Goal: Task Accomplishment & Management: Manage account settings

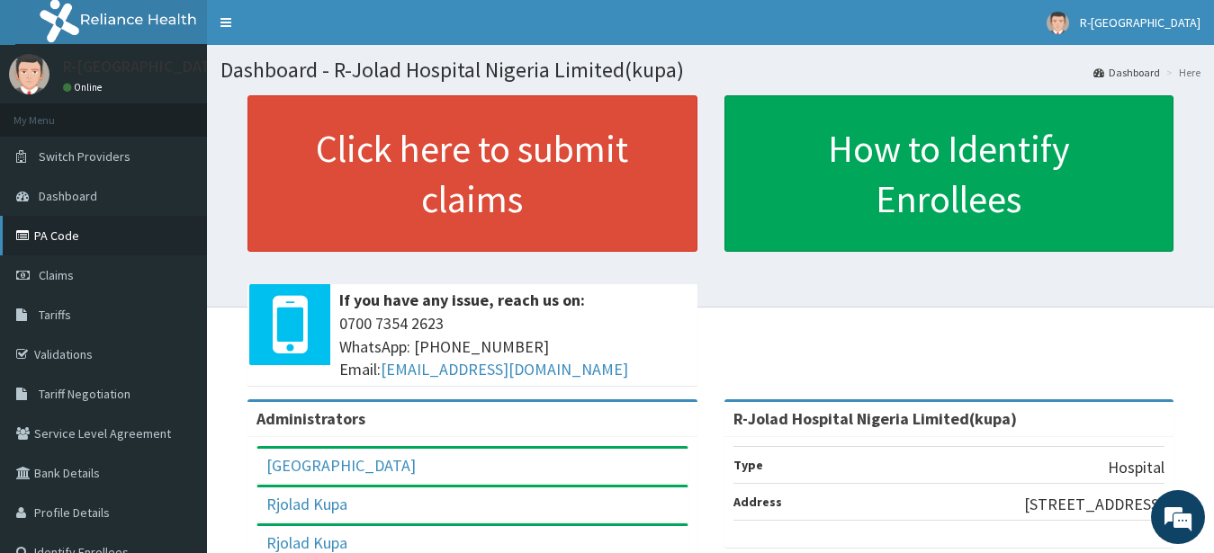
click at [63, 243] on link "PA Code" at bounding box center [103, 236] width 207 height 40
click at [1126, 26] on span "R-[GEOGRAPHIC_DATA]" at bounding box center [1140, 22] width 121 height 16
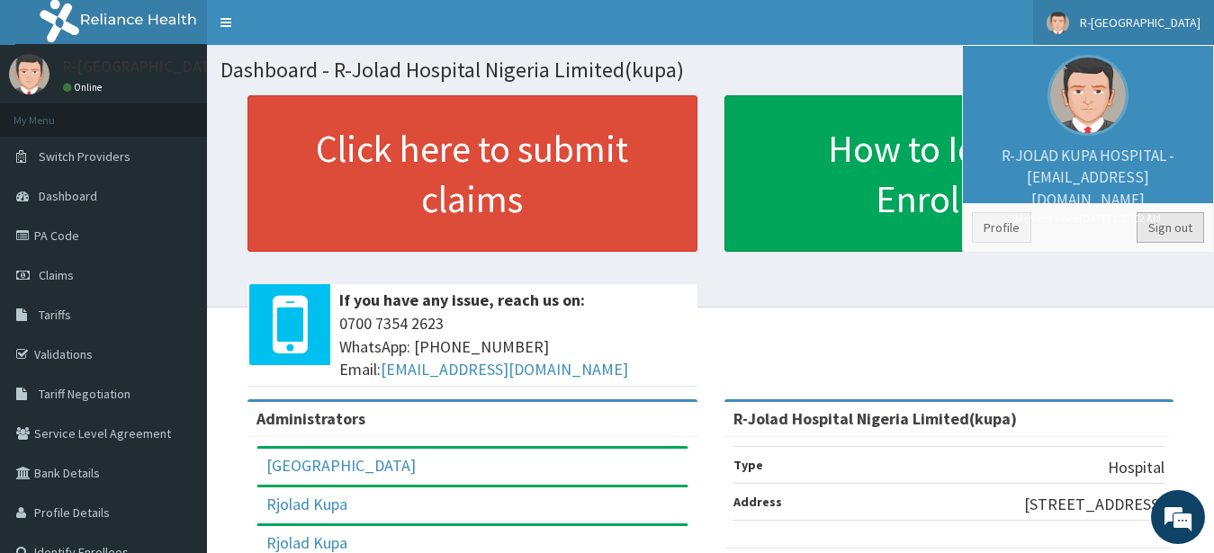
click at [1171, 240] on link "Sign out" at bounding box center [1169, 227] width 67 height 31
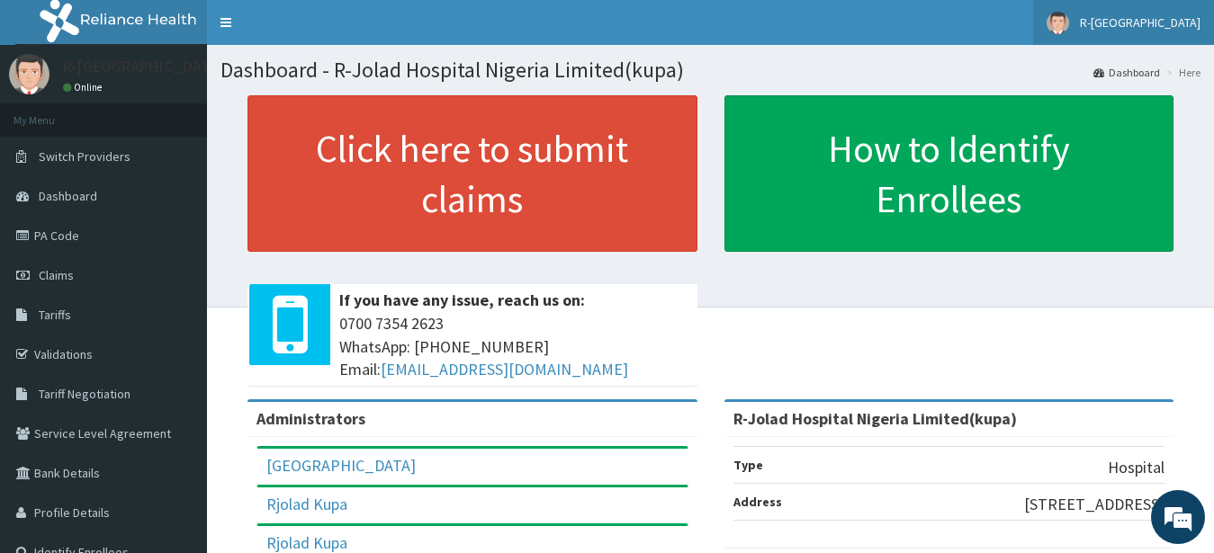
click at [1144, 40] on link "R-[GEOGRAPHIC_DATA]" at bounding box center [1123, 22] width 181 height 45
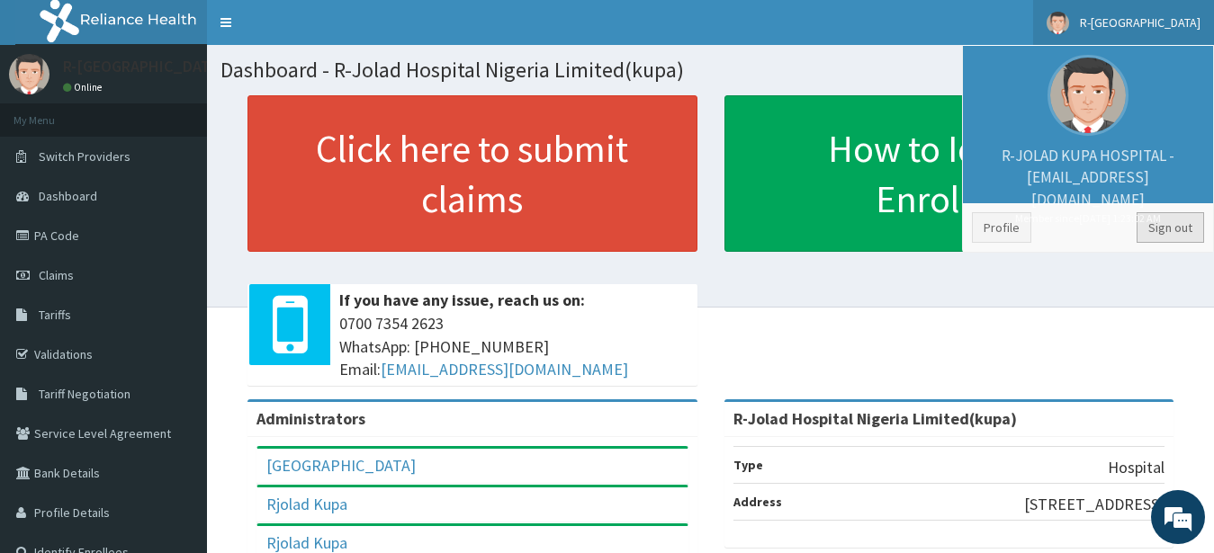
click at [1149, 234] on link "Sign out" at bounding box center [1169, 227] width 67 height 31
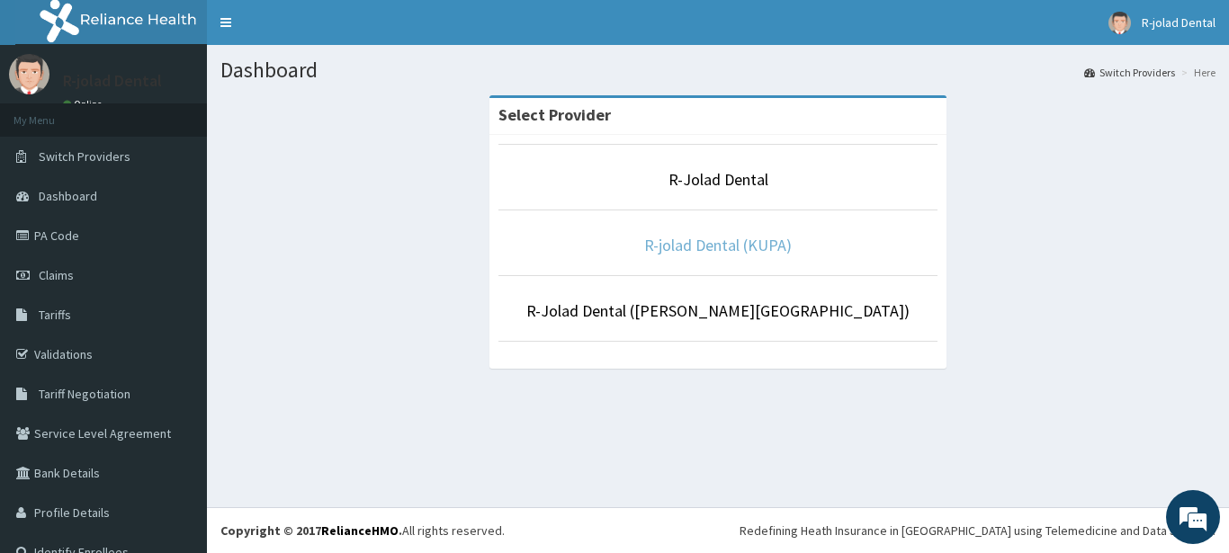
drag, startPoint x: 755, startPoint y: 240, endPoint x: 609, endPoint y: 138, distance: 178.2
click at [754, 241] on link "R-jolad Dental (KUPA)" at bounding box center [718, 245] width 148 height 21
